Goal: Find specific page/section: Find specific page/section

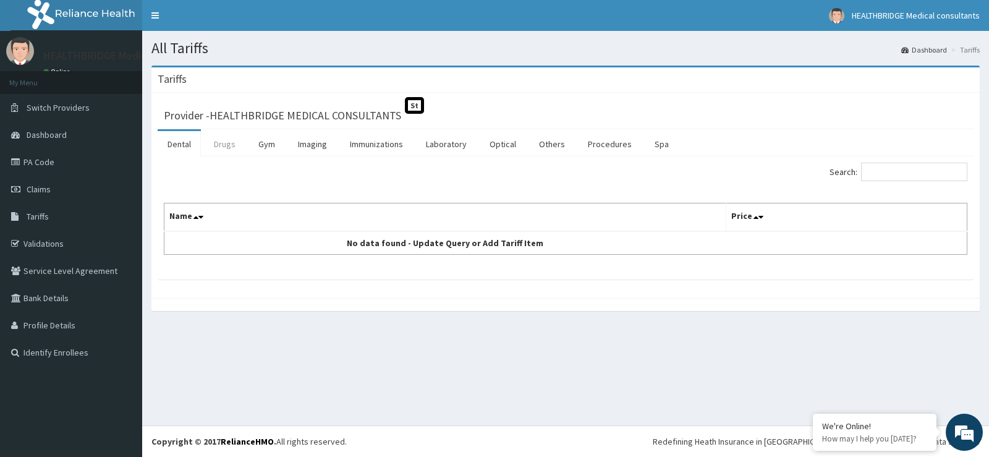
click at [230, 143] on link "Drugs" at bounding box center [224, 144] width 41 height 26
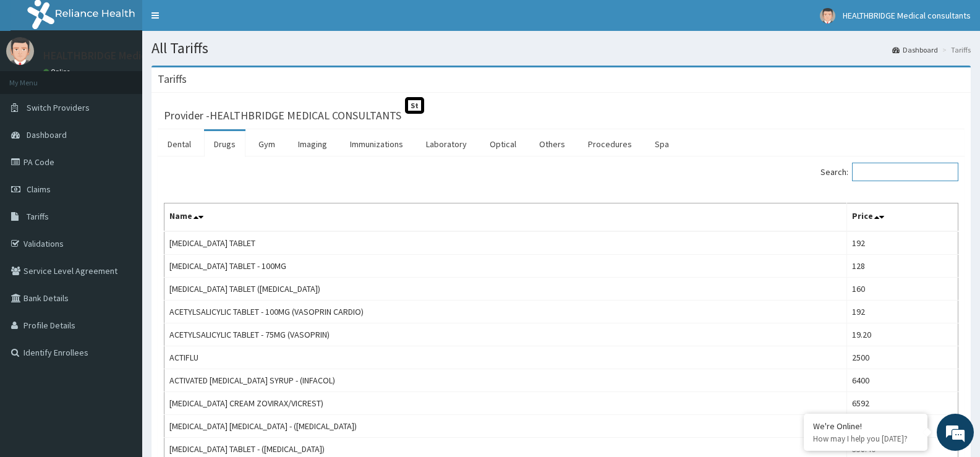
click at [888, 171] on input "Search:" at bounding box center [905, 172] width 106 height 19
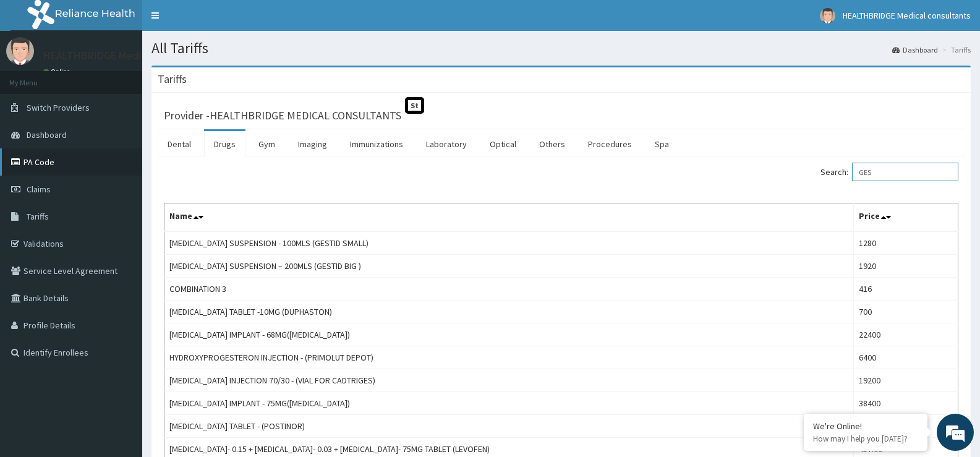
type input "GES"
click at [31, 166] on link "PA Code" at bounding box center [71, 161] width 142 height 27
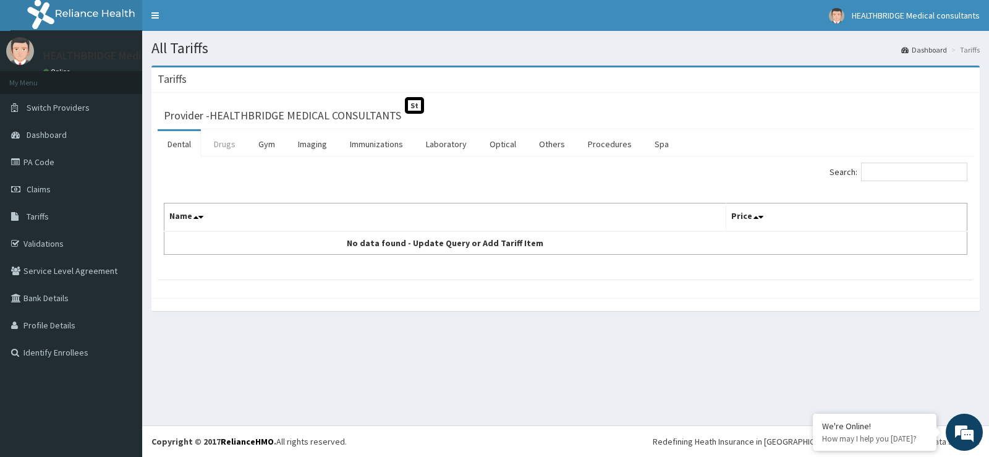
click at [234, 145] on link "Drugs" at bounding box center [224, 144] width 41 height 26
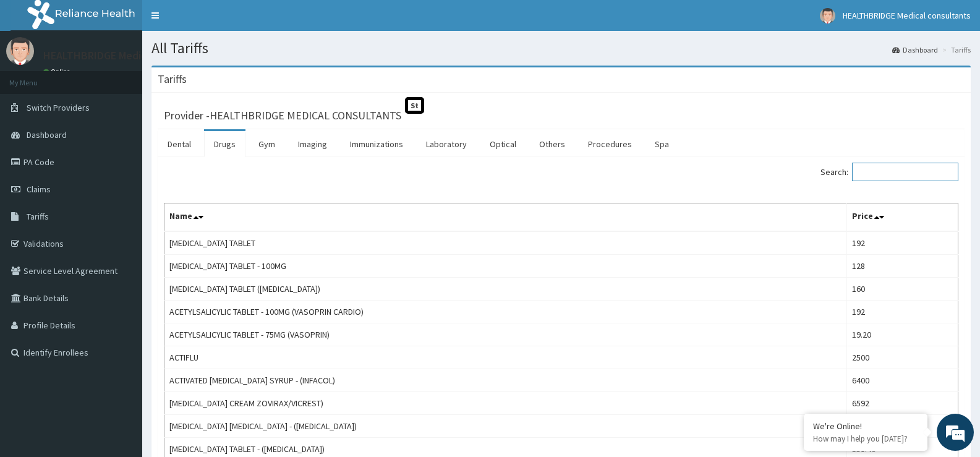
click at [869, 175] on input "Search:" at bounding box center [905, 172] width 106 height 19
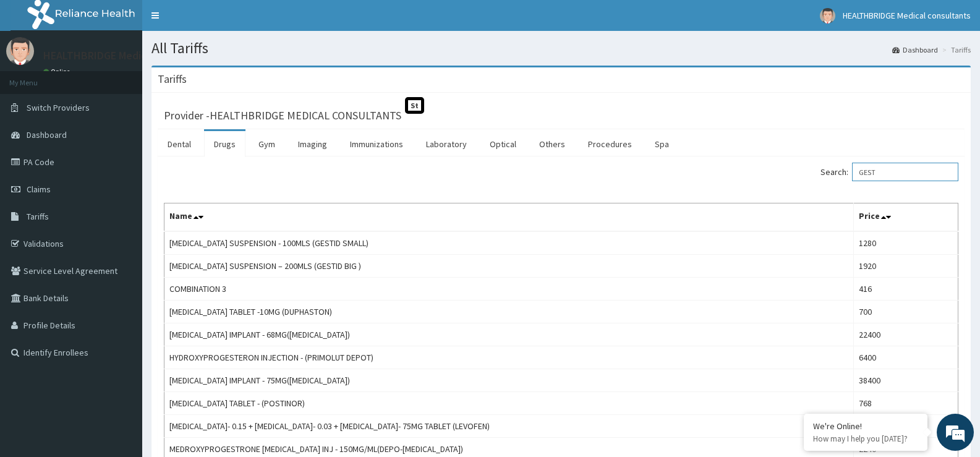
type input "GEST"
click at [87, 161] on link "PA Code" at bounding box center [71, 161] width 142 height 27
